Goal: Task Accomplishment & Management: Use online tool/utility

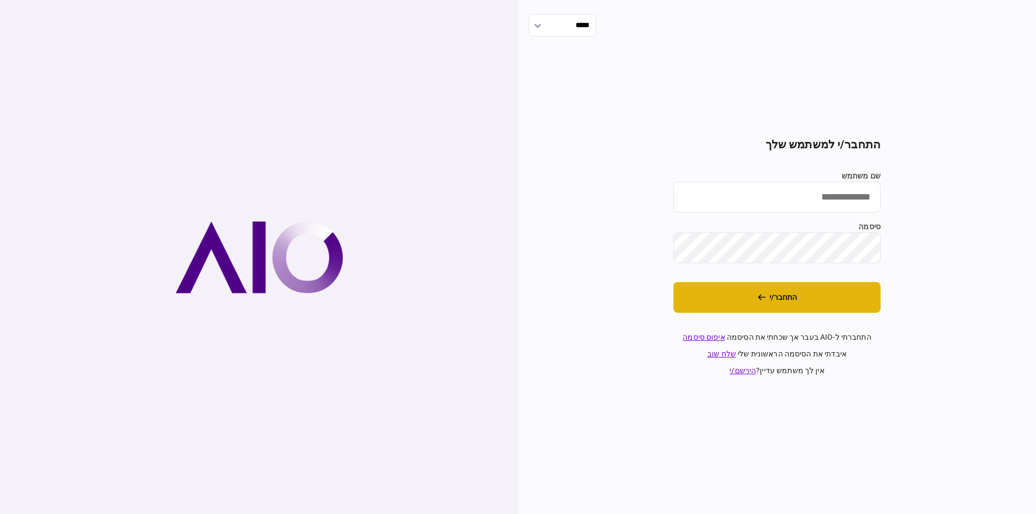
type input "******"
click at [810, 310] on button "התחבר/י" at bounding box center [776, 297] width 207 height 31
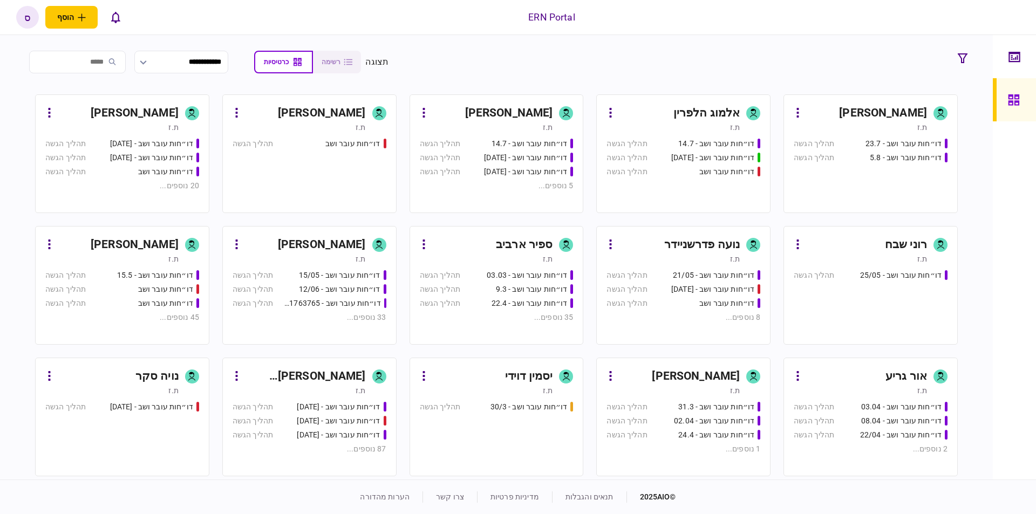
click at [530, 242] on div "ספיר ארביב" at bounding box center [524, 244] width 57 height 17
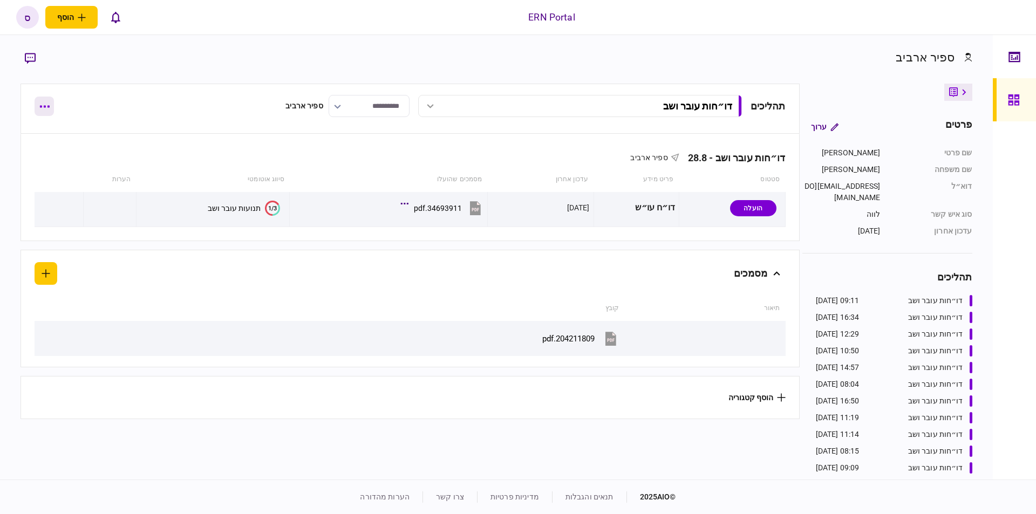
click at [49, 102] on button "button" at bounding box center [44, 106] width 19 height 19
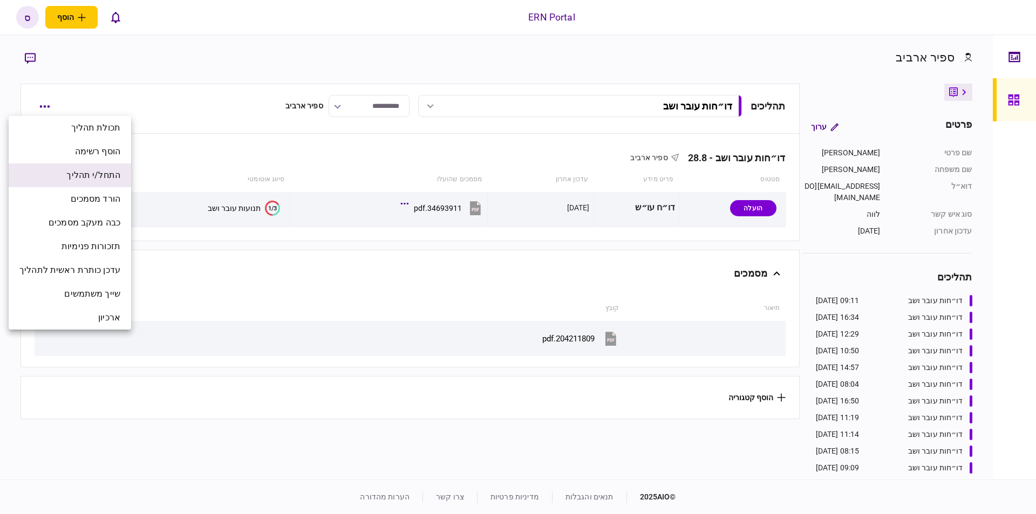
click at [76, 180] on span "התחל/י תהליך" at bounding box center [93, 175] width 54 height 13
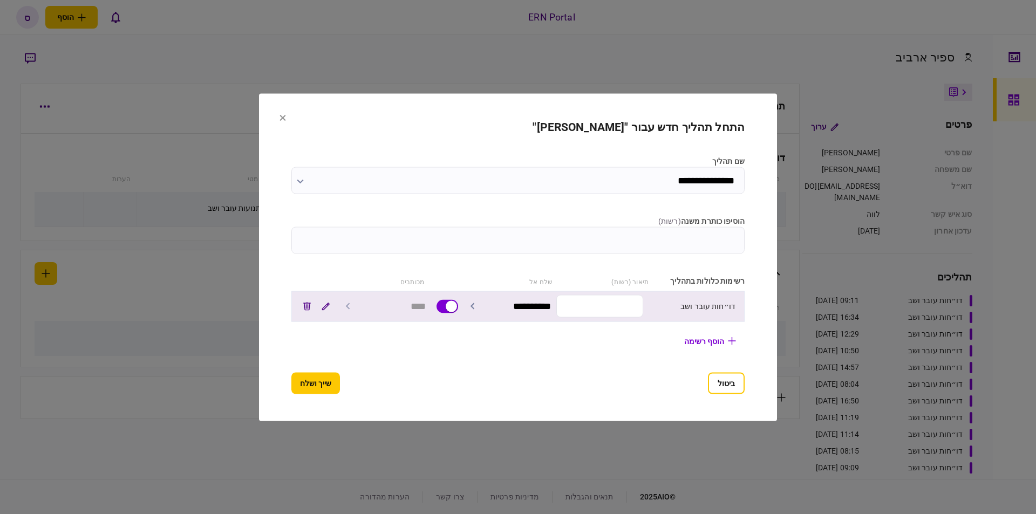
click at [616, 303] on input "text" at bounding box center [599, 306] width 87 height 23
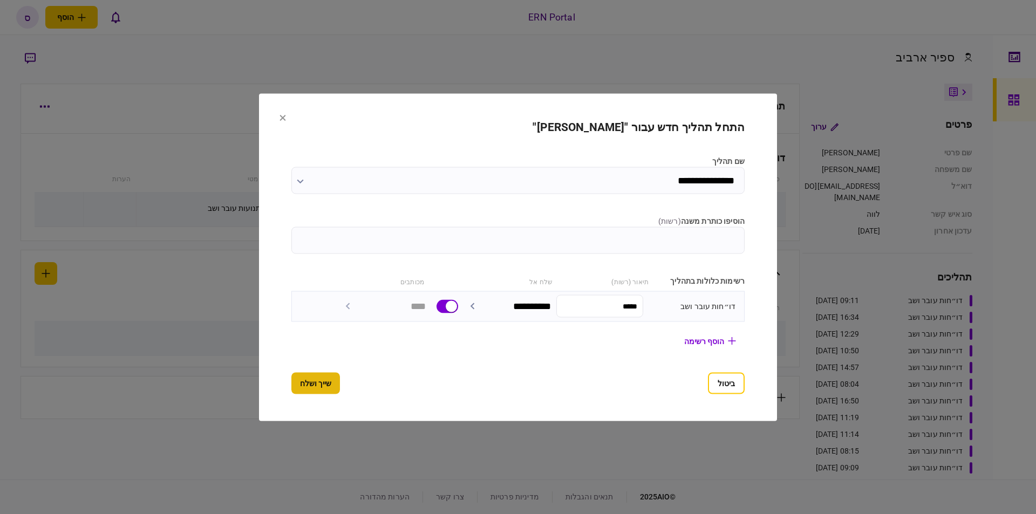
type input "*****"
click at [299, 380] on button "שייך ושלח" at bounding box center [315, 383] width 49 height 22
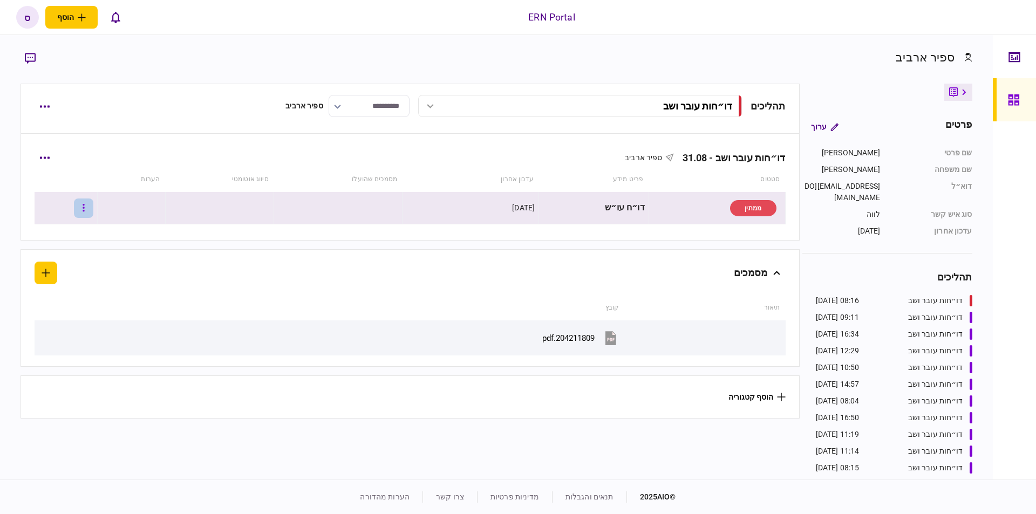
click at [88, 208] on button "button" at bounding box center [83, 207] width 19 height 19
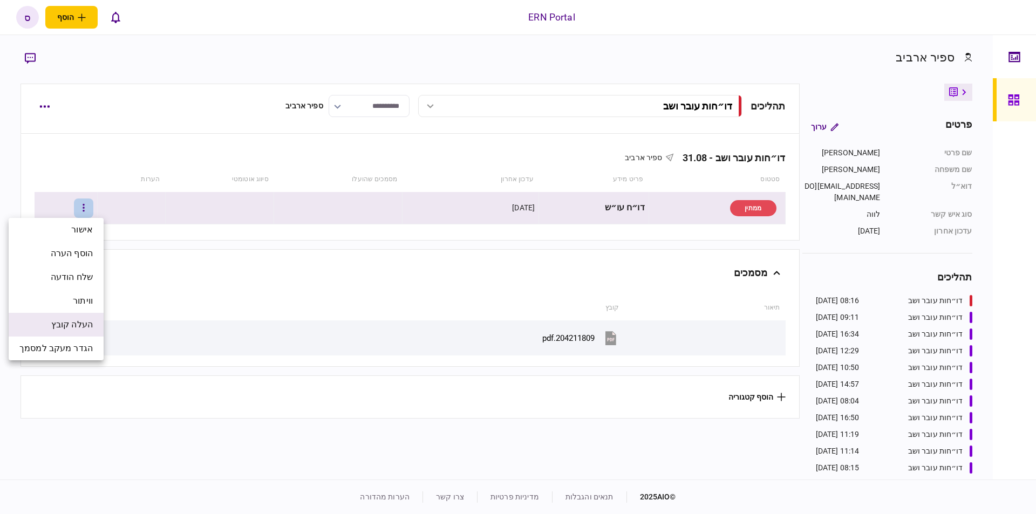
click at [69, 319] on span "העלה קובץ" at bounding box center [72, 324] width 42 height 13
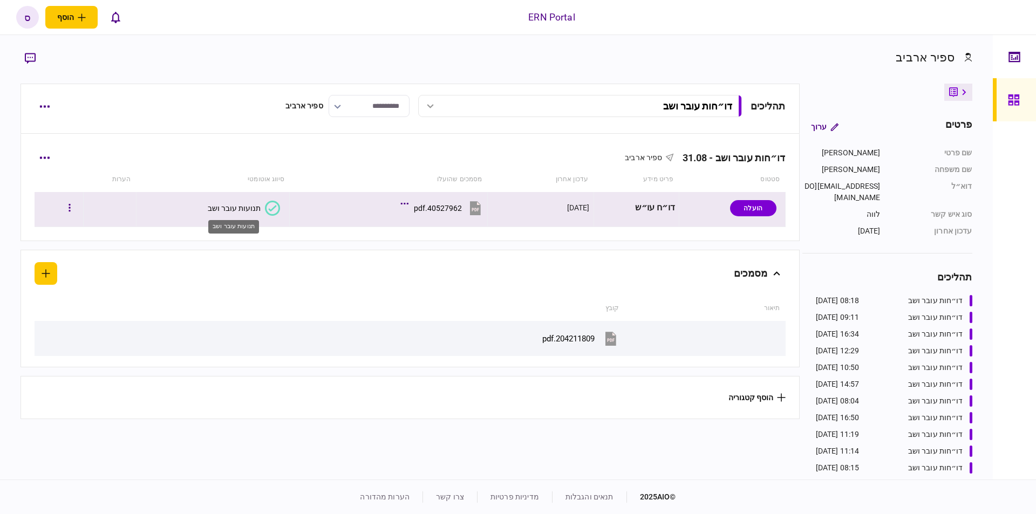
click at [220, 212] on div "תנועות עובר ושב" at bounding box center [234, 208] width 53 height 9
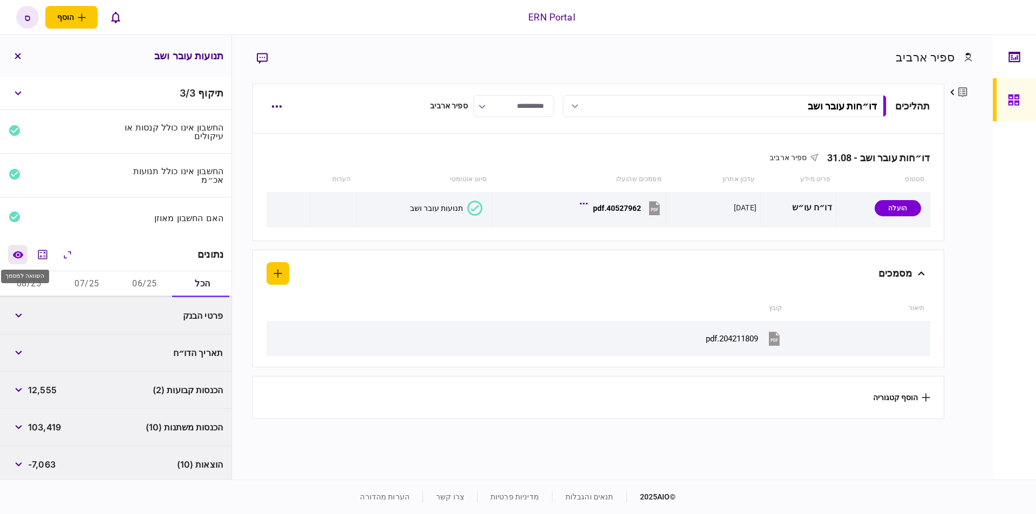
click at [16, 255] on icon "השוואה למסמך" at bounding box center [17, 255] width 11 height 8
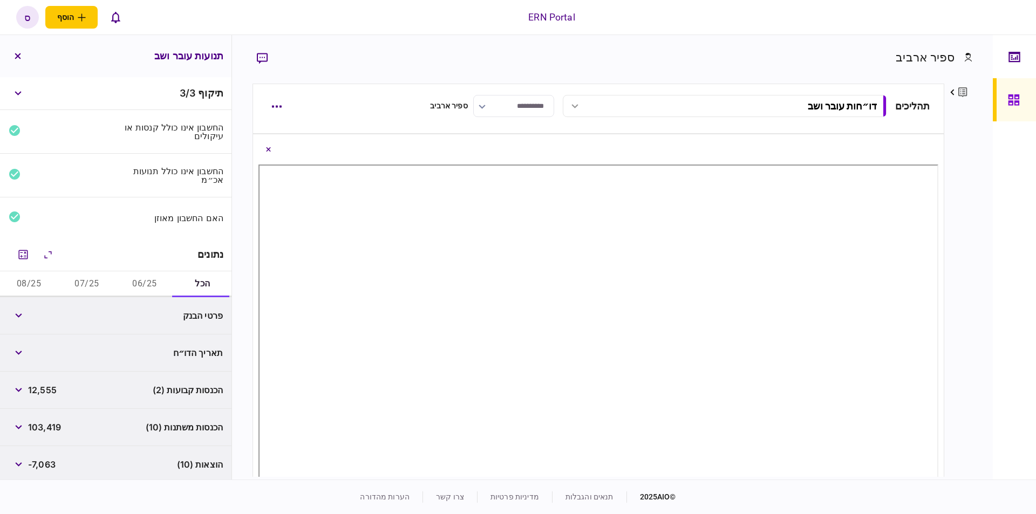
click at [132, 280] on button "06/25" at bounding box center [145, 284] width 58 height 26
click at [21, 314] on icon "button" at bounding box center [18, 315] width 6 height 4
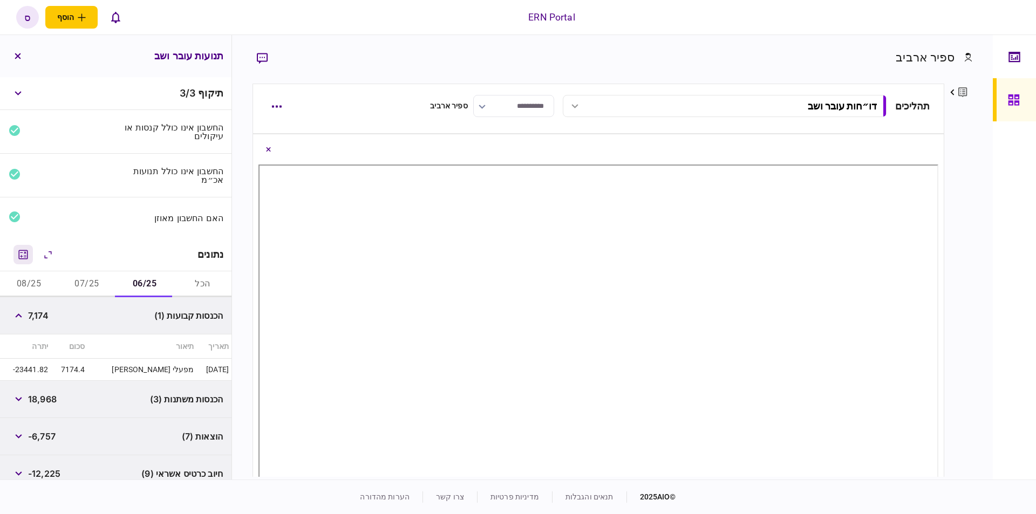
click at [24, 253] on icon "מחשבון" at bounding box center [23, 254] width 13 height 13
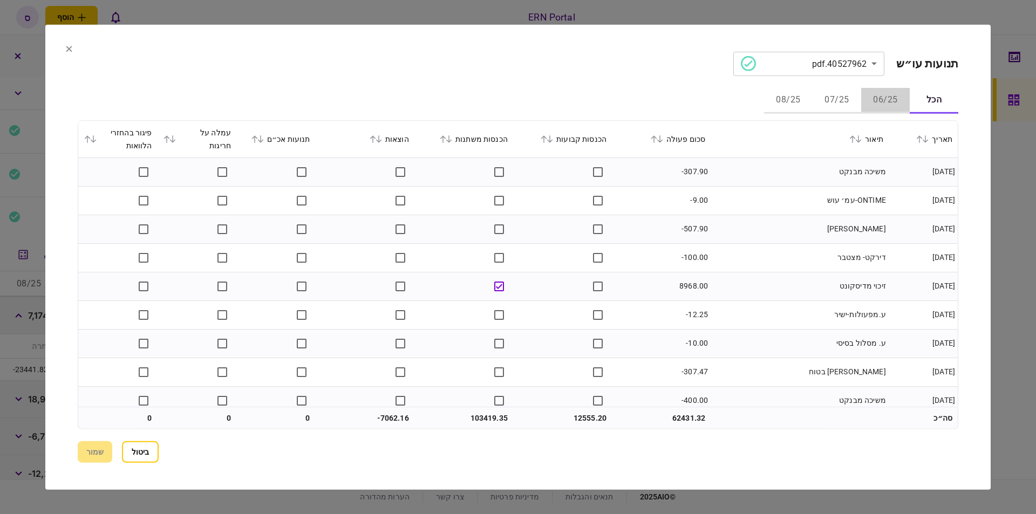
click at [885, 102] on button "06/25" at bounding box center [885, 100] width 49 height 26
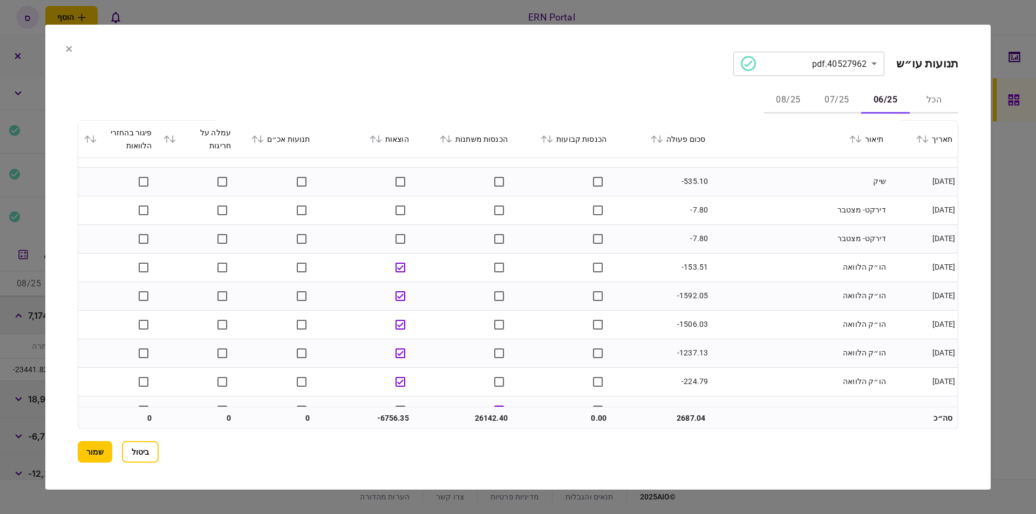
scroll to position [753, 0]
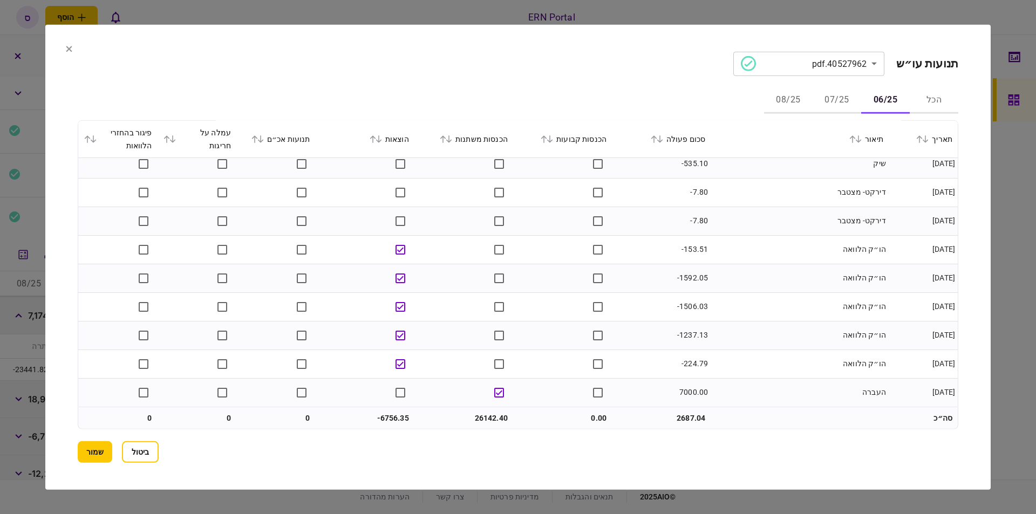
click at [832, 98] on button "07/25" at bounding box center [836, 100] width 49 height 26
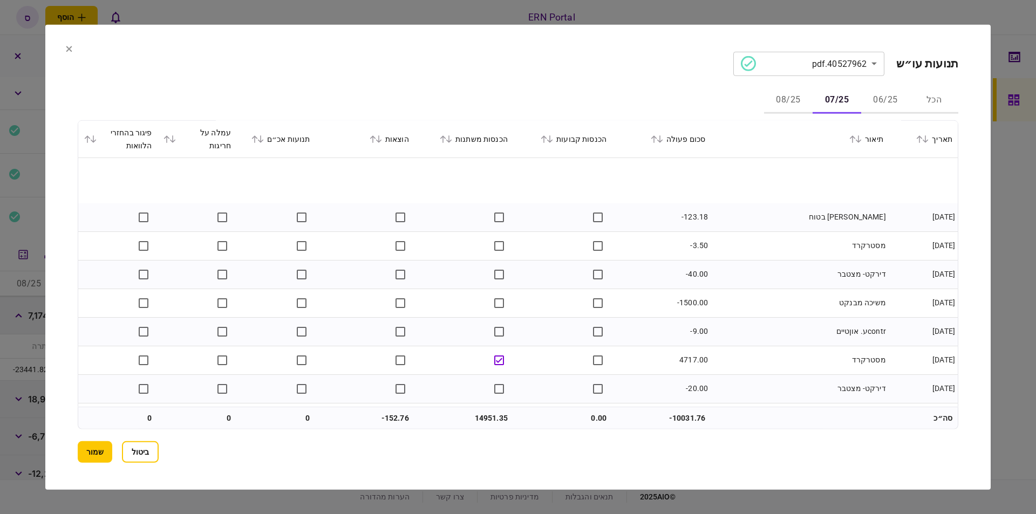
scroll to position [306, 0]
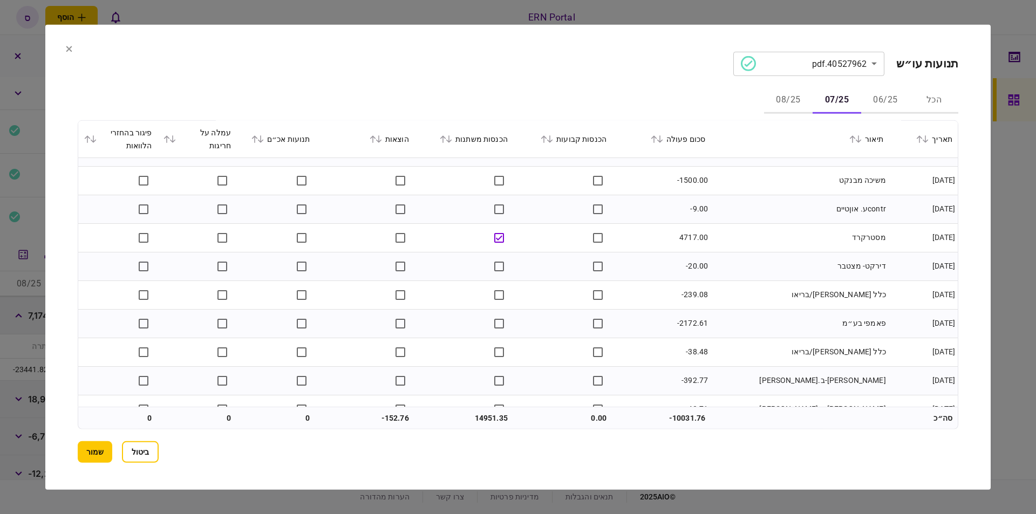
click at [873, 98] on button "06/25" at bounding box center [885, 100] width 49 height 26
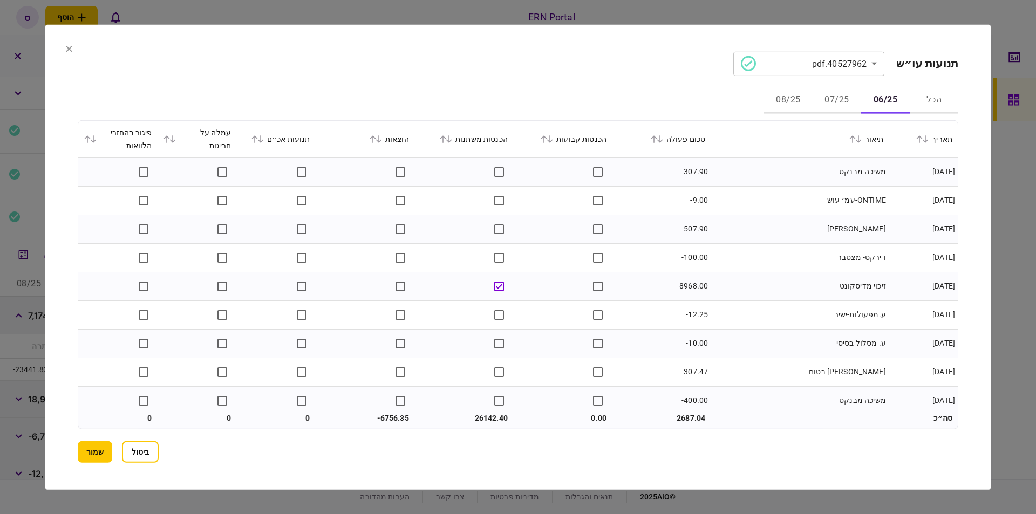
scroll to position [183, 0]
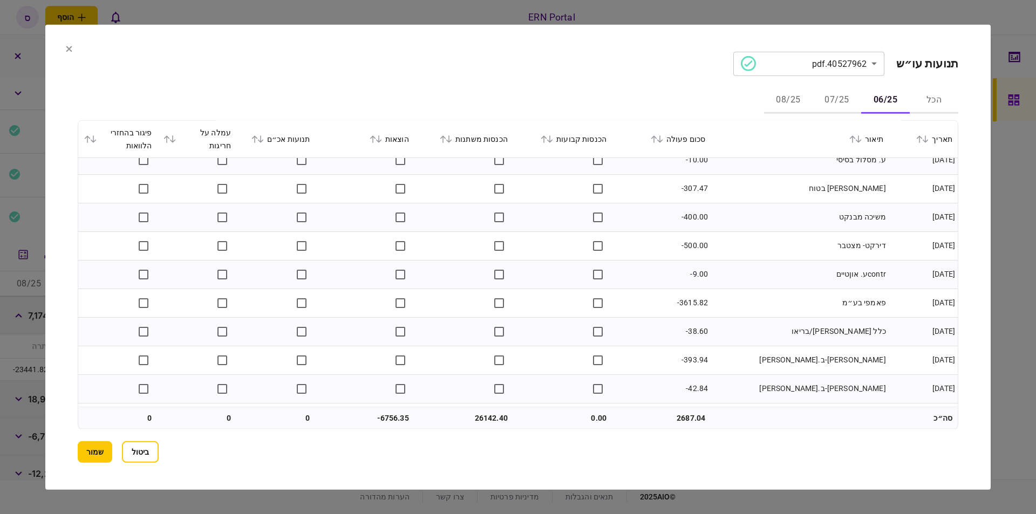
click at [827, 100] on button "07/25" at bounding box center [836, 100] width 49 height 26
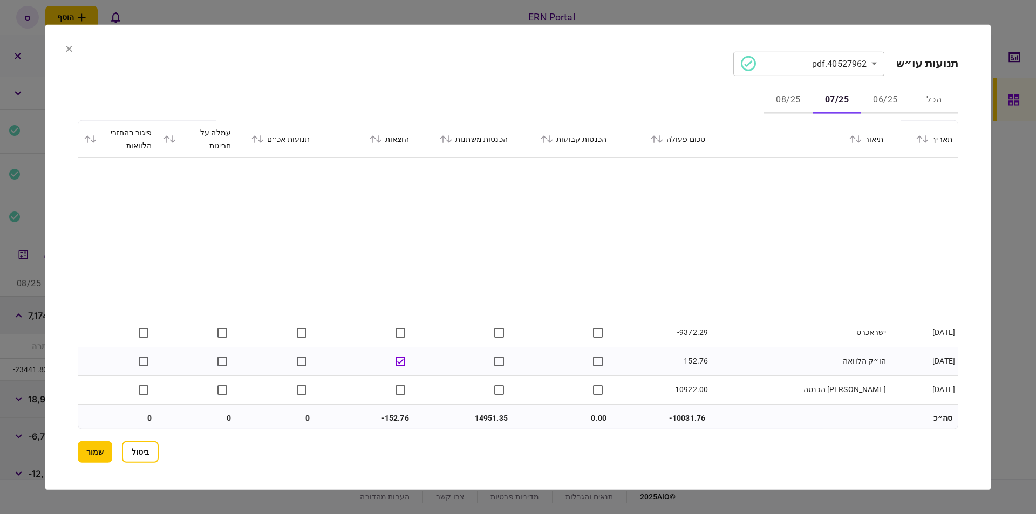
scroll to position [782, 0]
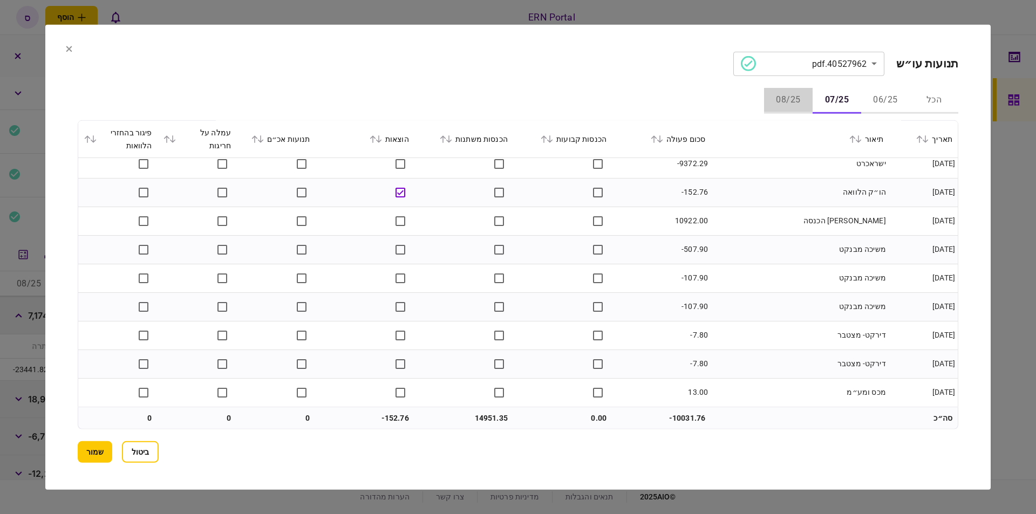
click at [780, 105] on button "08/25" at bounding box center [788, 100] width 49 height 26
click at [91, 449] on button "שמור" at bounding box center [95, 452] width 35 height 22
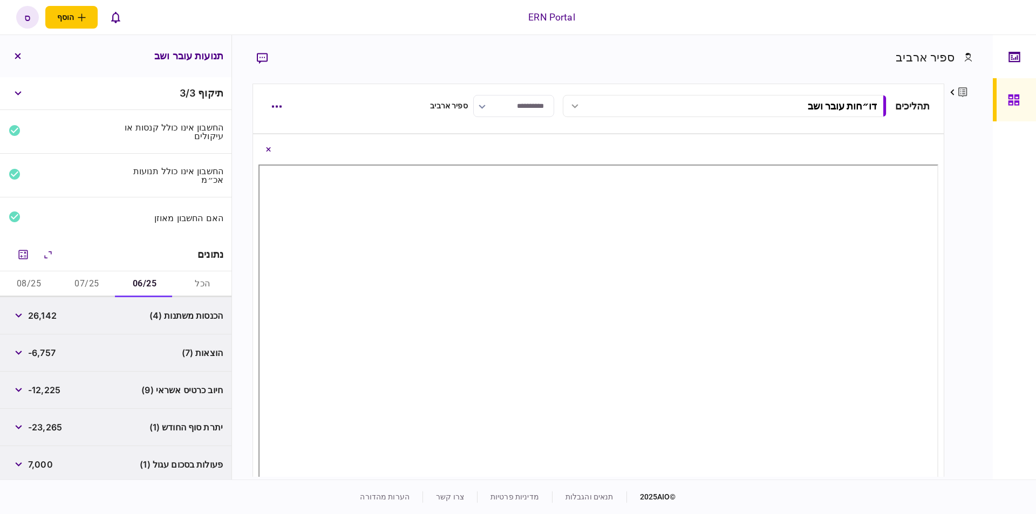
click at [42, 314] on span "26,142" at bounding box center [42, 315] width 29 height 13
copy span "26,142"
click at [43, 349] on span "-6,757" at bounding box center [42, 352] width 28 height 13
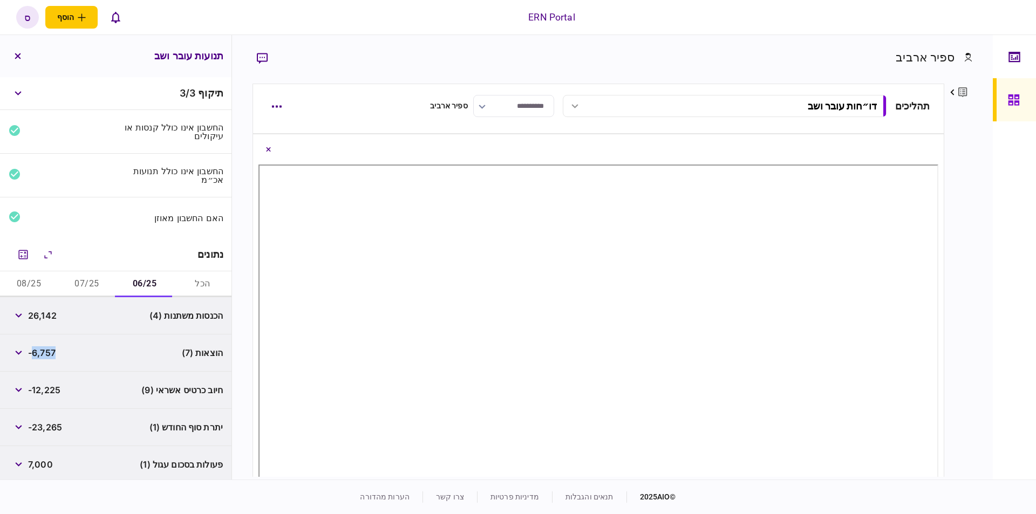
copy span "6,757"
click at [46, 421] on span "-23,265" at bounding box center [45, 427] width 34 height 13
copy span "23,265"
click at [96, 282] on button "07/25" at bounding box center [87, 284] width 58 height 26
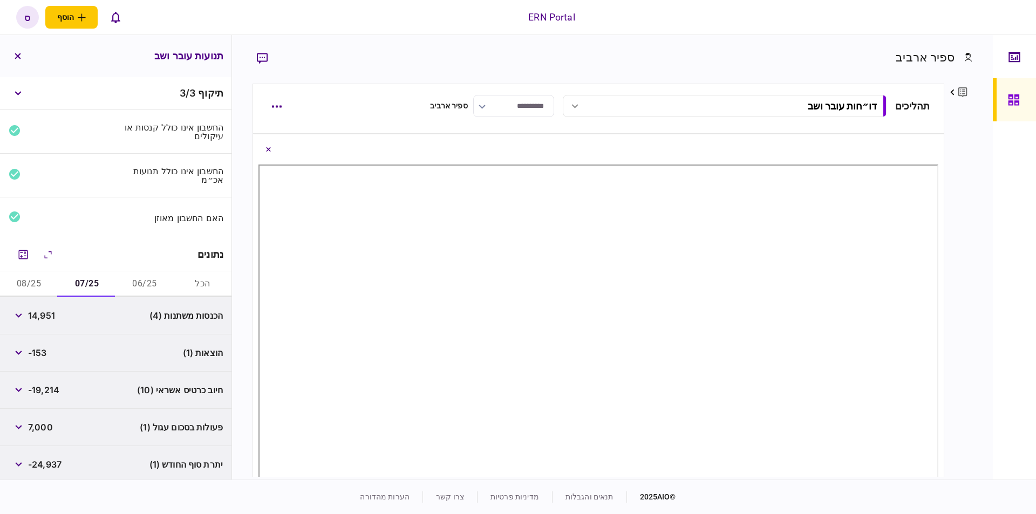
click at [46, 310] on span "14,951" at bounding box center [41, 315] width 27 height 13
copy span "14,951"
click at [21, 251] on icon "מחשבון" at bounding box center [23, 254] width 9 height 9
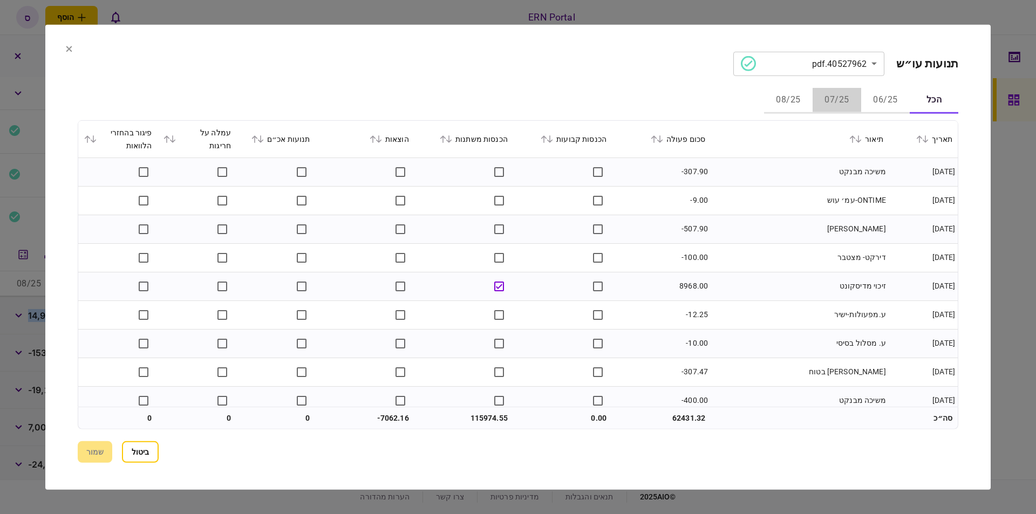
click at [845, 103] on button "07/25" at bounding box center [836, 100] width 49 height 26
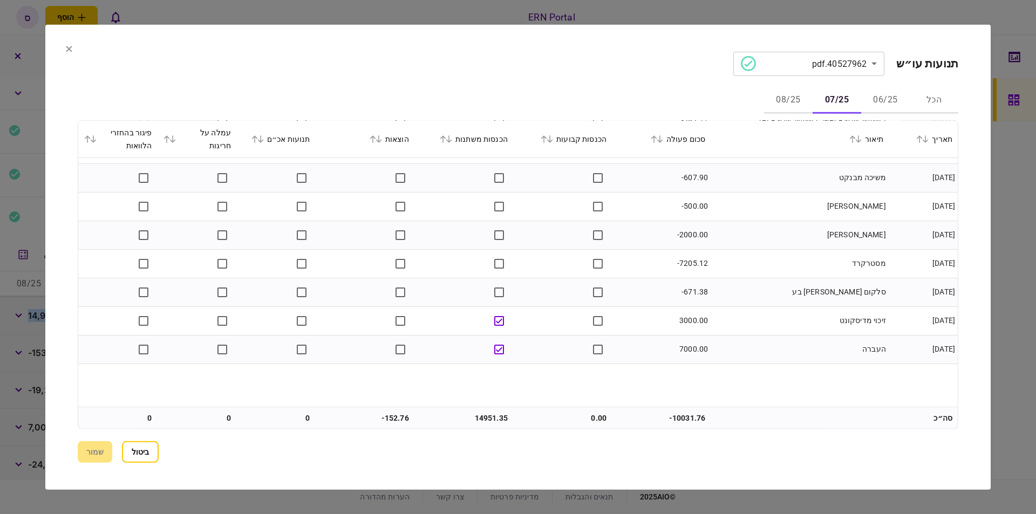
scroll to position [296, 0]
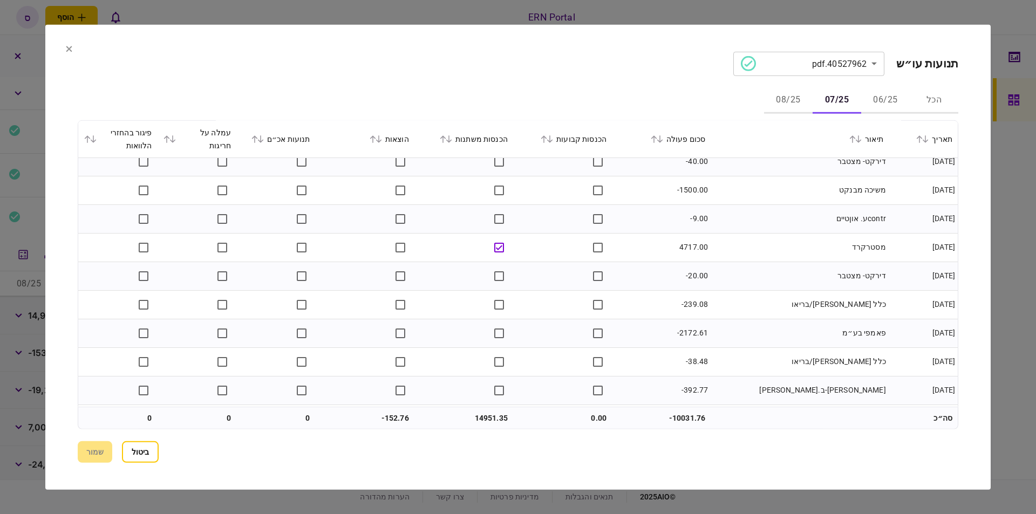
click at [65, 50] on section "**********" at bounding box center [517, 256] width 945 height 465
click at [68, 50] on icon at bounding box center [69, 49] width 6 height 6
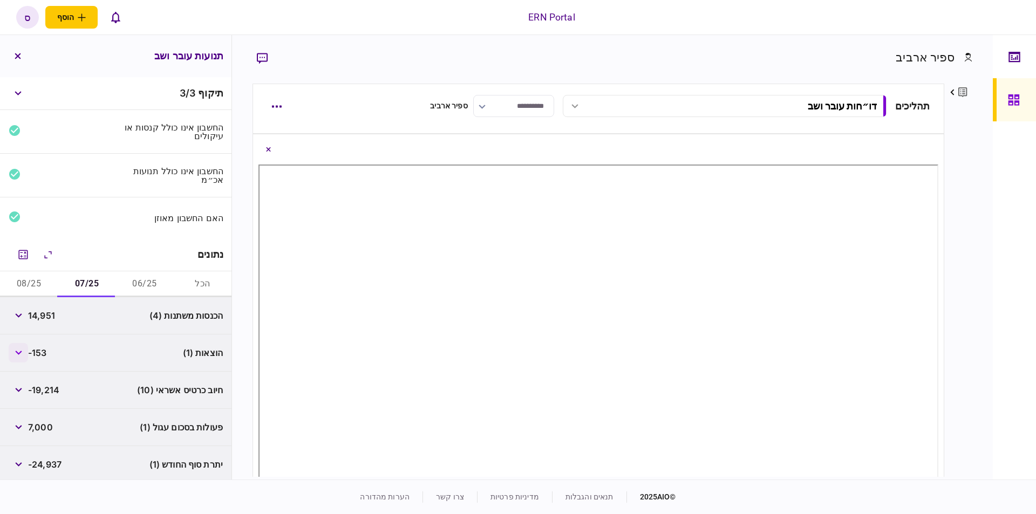
click at [22, 351] on icon "button" at bounding box center [18, 353] width 7 height 4
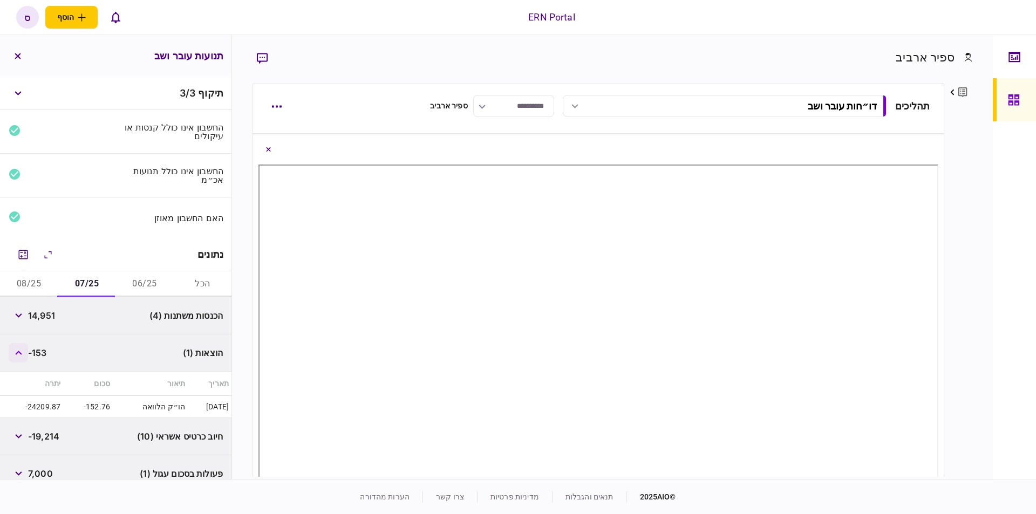
click at [22, 351] on icon "button" at bounding box center [18, 353] width 7 height 4
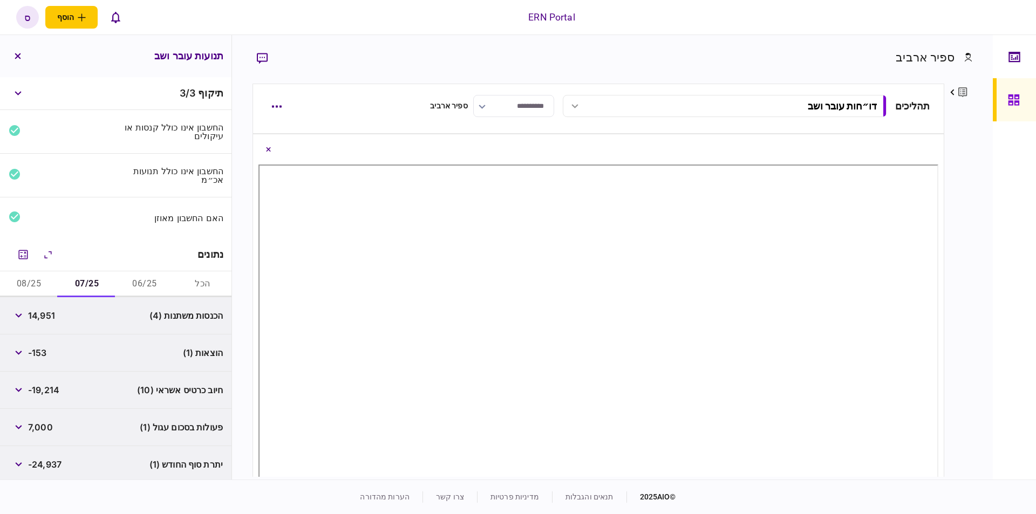
click at [42, 347] on span "-153" at bounding box center [37, 352] width 19 height 13
copy span "153"
click at [44, 464] on span "-24,937" at bounding box center [44, 464] width 33 height 13
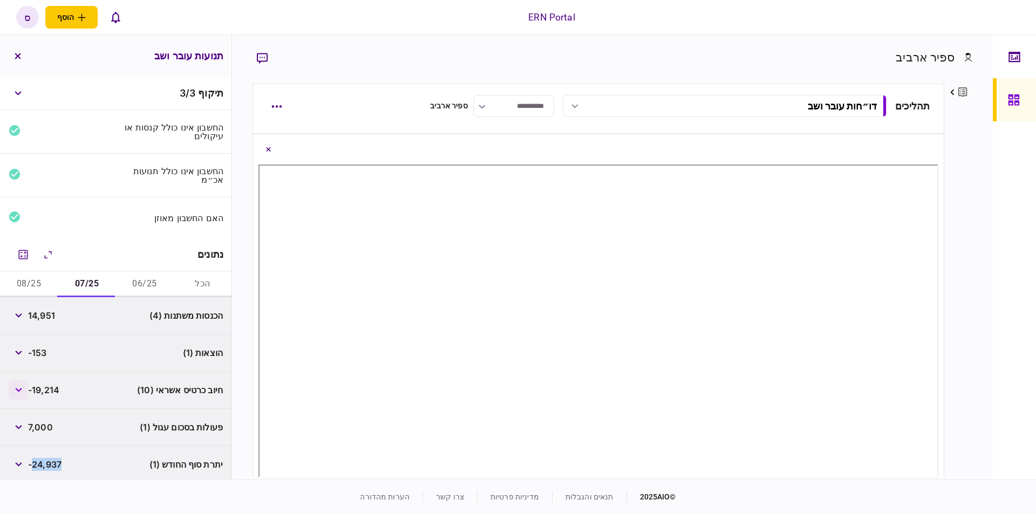
copy span "24,937"
click at [22, 278] on button "08/25" at bounding box center [29, 284] width 58 height 26
click at [20, 317] on button "button" at bounding box center [18, 315] width 19 height 19
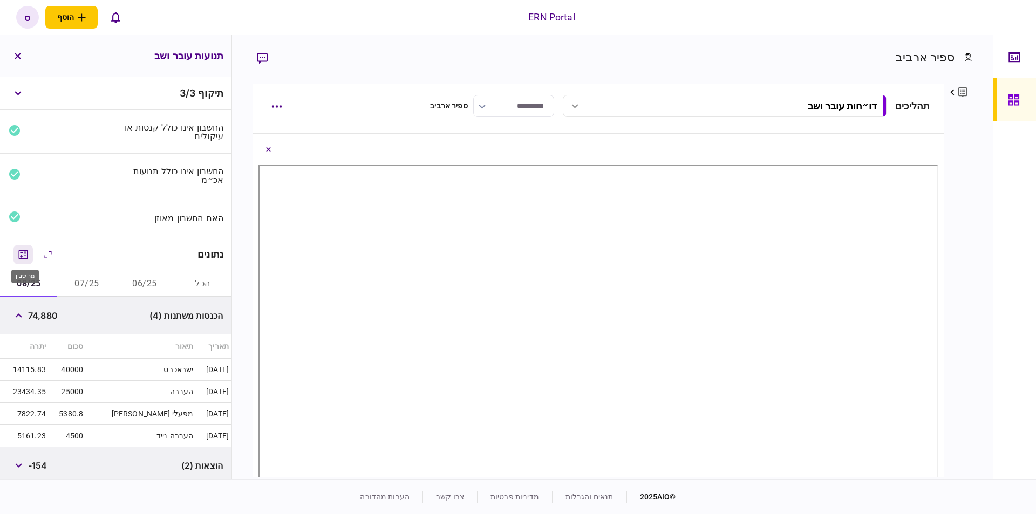
click at [23, 250] on icon "מחשבון" at bounding box center [23, 254] width 9 height 9
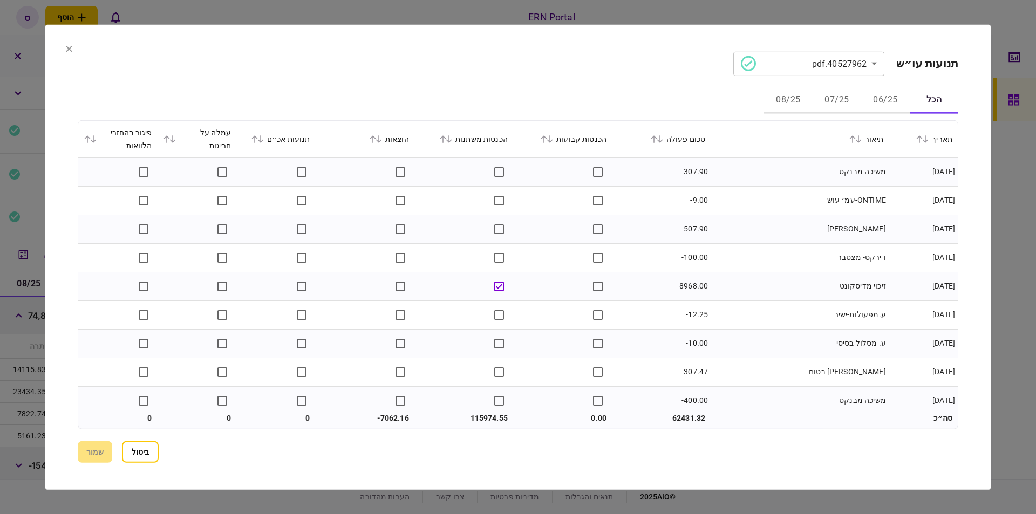
click at [786, 97] on button "08/25" at bounding box center [788, 100] width 49 height 26
click at [107, 447] on button "שמור" at bounding box center [95, 452] width 35 height 22
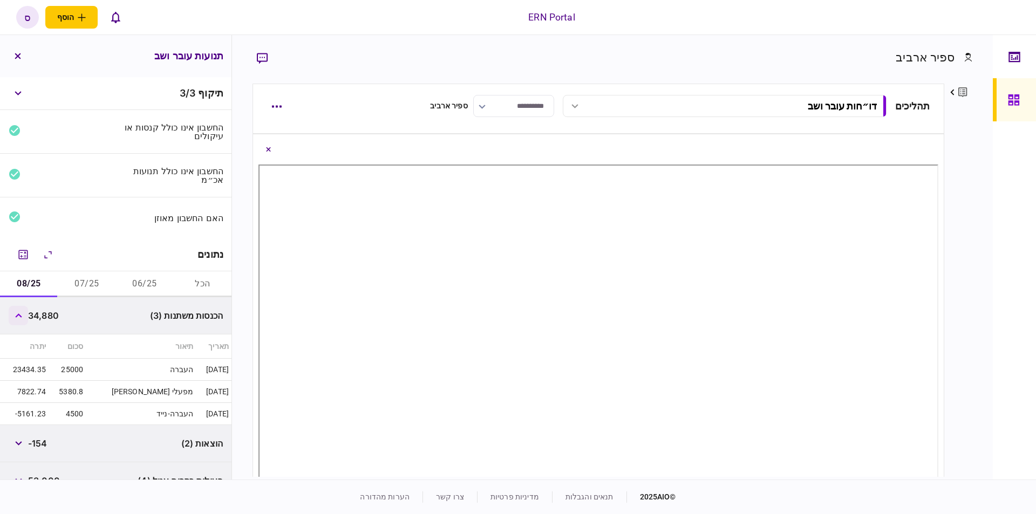
click at [25, 311] on button "button" at bounding box center [18, 315] width 19 height 19
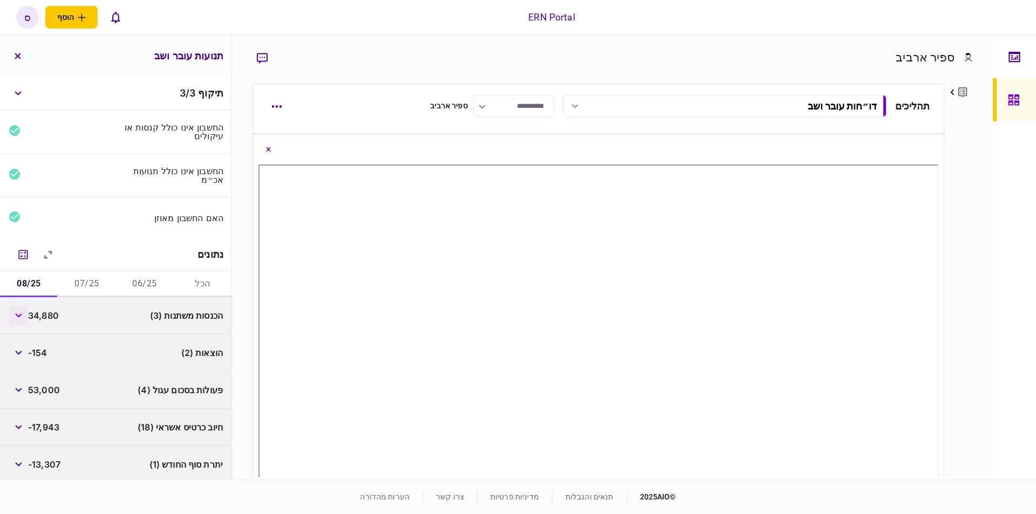
click at [25, 316] on button "button" at bounding box center [18, 315] width 19 height 19
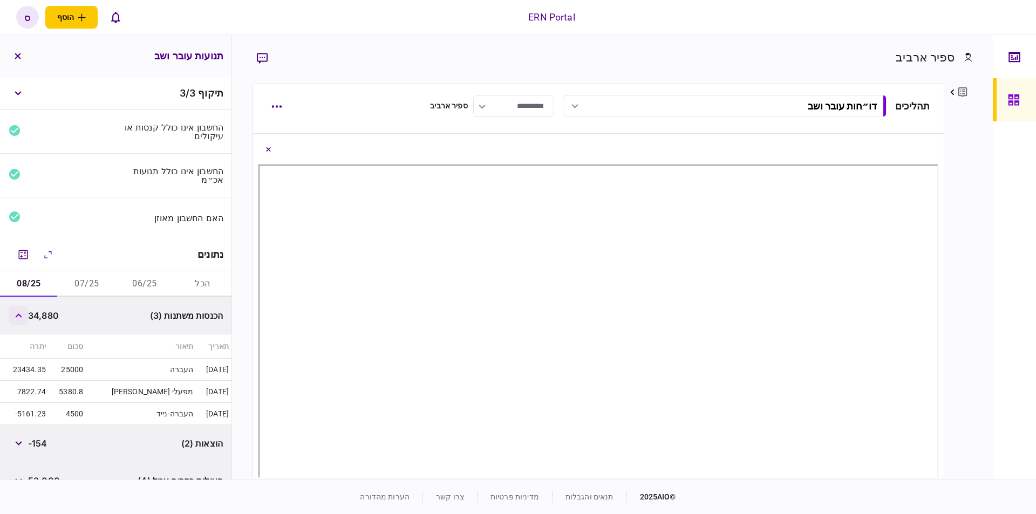
click at [22, 309] on button "button" at bounding box center [18, 315] width 19 height 19
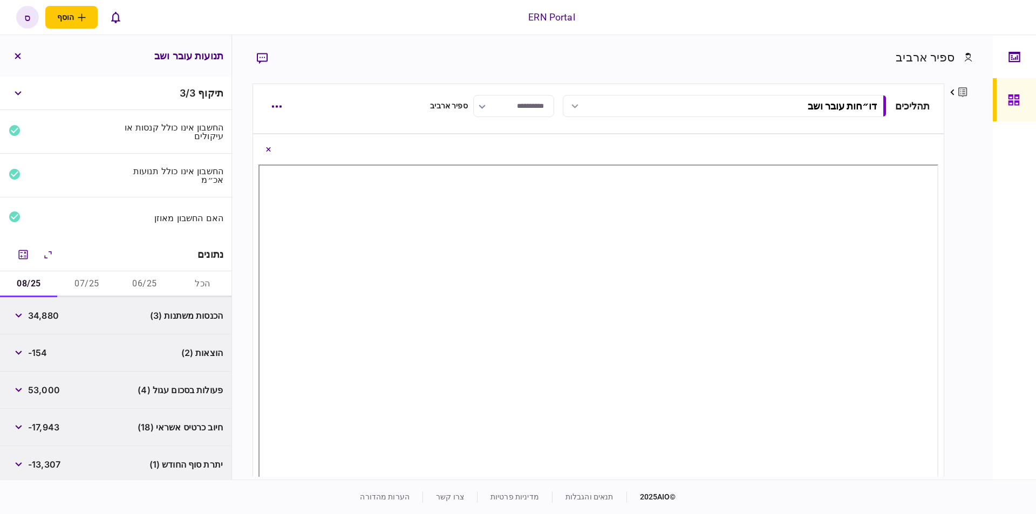
click at [46, 313] on span "34,880" at bounding box center [43, 315] width 31 height 13
copy span "34,880"
click at [42, 351] on span "-154" at bounding box center [37, 352] width 19 height 13
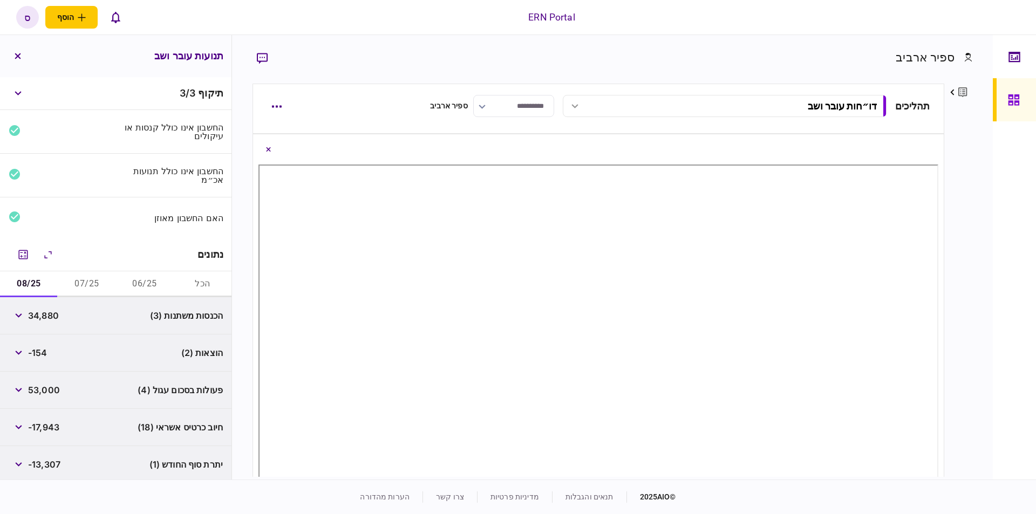
click at [38, 352] on span "-154" at bounding box center [37, 352] width 19 height 13
copy div "-154"
click at [53, 463] on span "-13,307" at bounding box center [44, 464] width 32 height 13
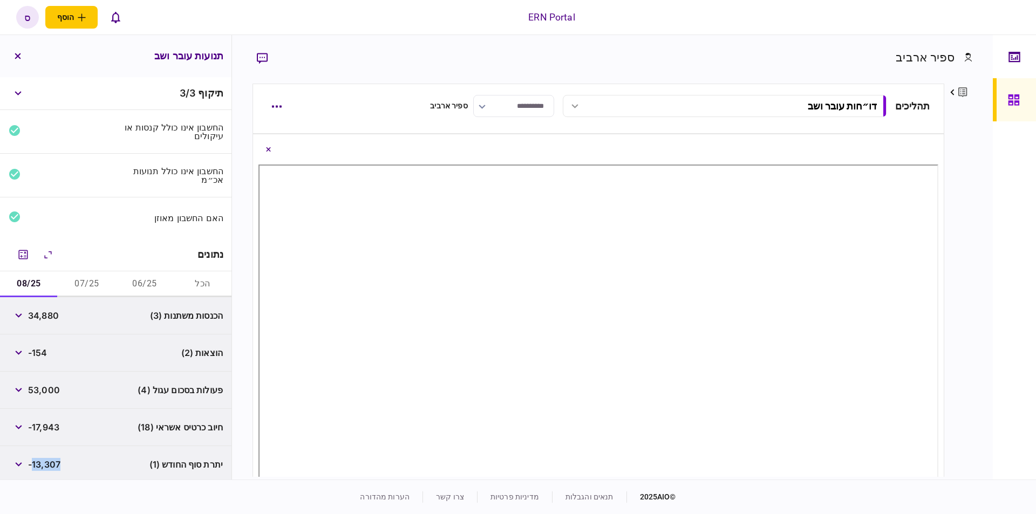
click at [53, 463] on span "-13,307" at bounding box center [44, 464] width 32 height 13
copy span "13,307"
